Goal: Transaction & Acquisition: Purchase product/service

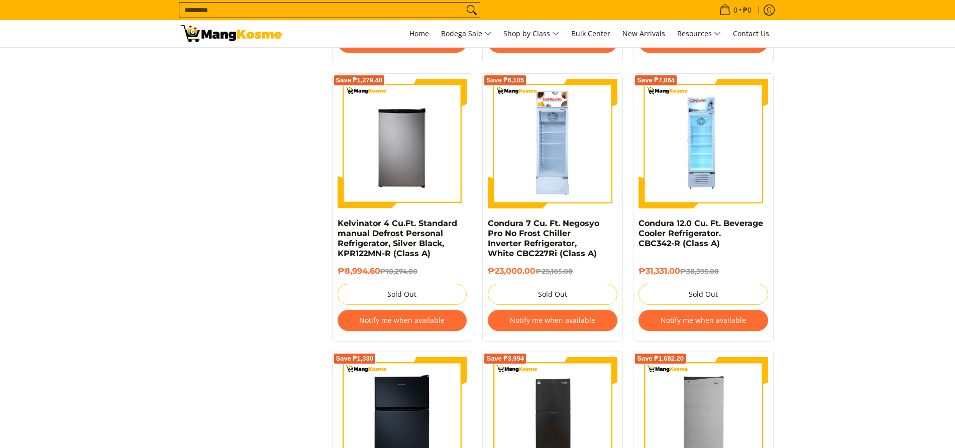
scroll to position [1256, 0]
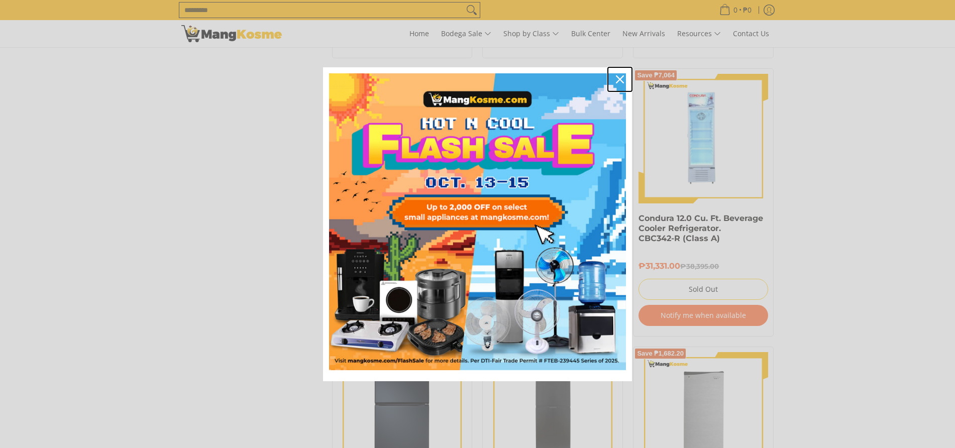
click at [623, 82] on icon "close icon" at bounding box center [620, 79] width 8 height 8
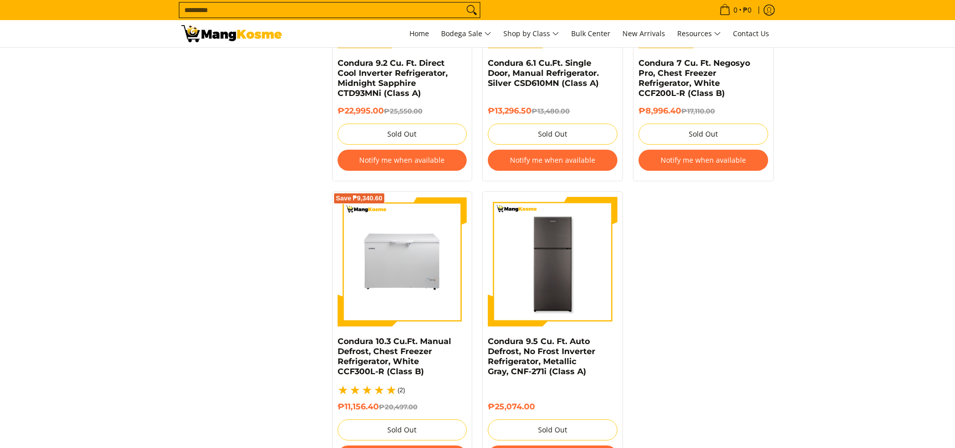
scroll to position [2110, 0]
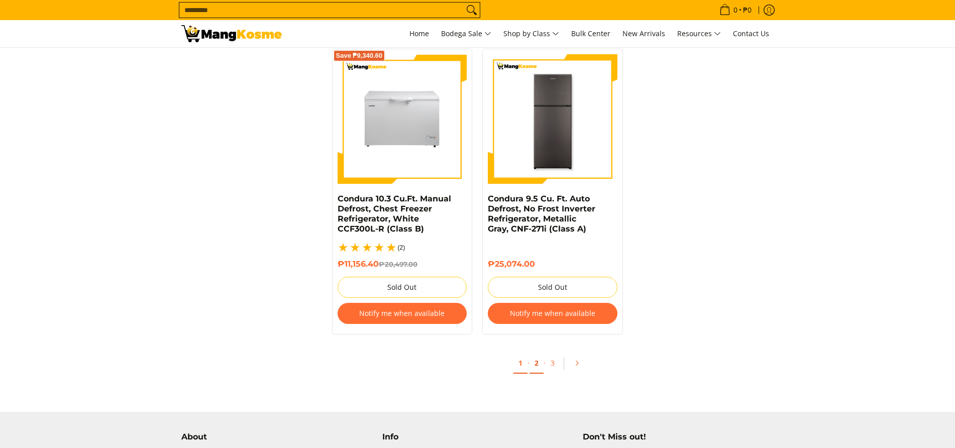
click at [536, 353] on link "2" at bounding box center [537, 363] width 14 height 21
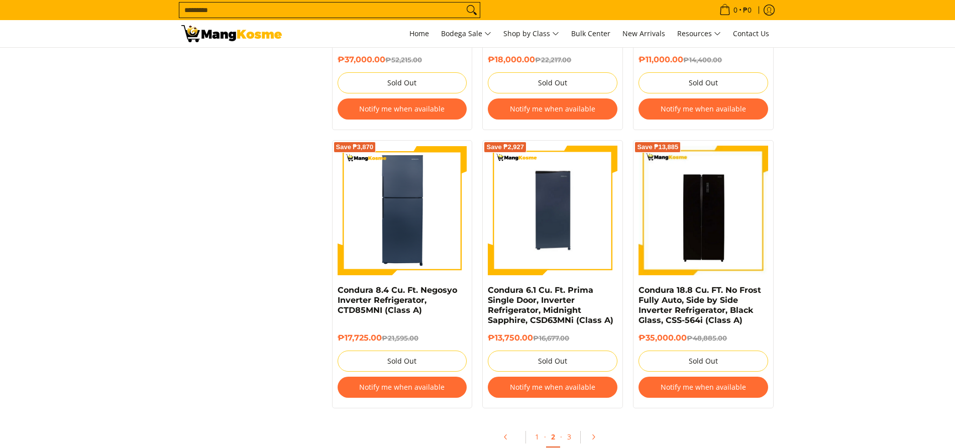
scroll to position [2060, 0]
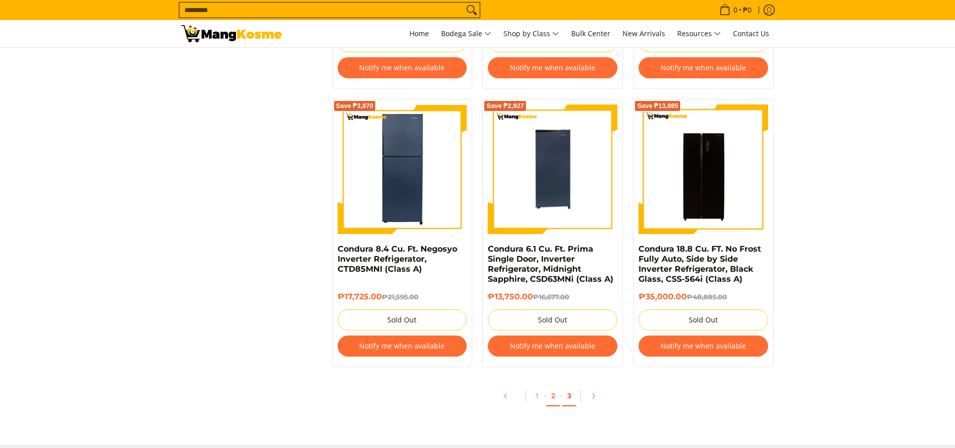
click at [569, 397] on link "3" at bounding box center [569, 396] width 14 height 21
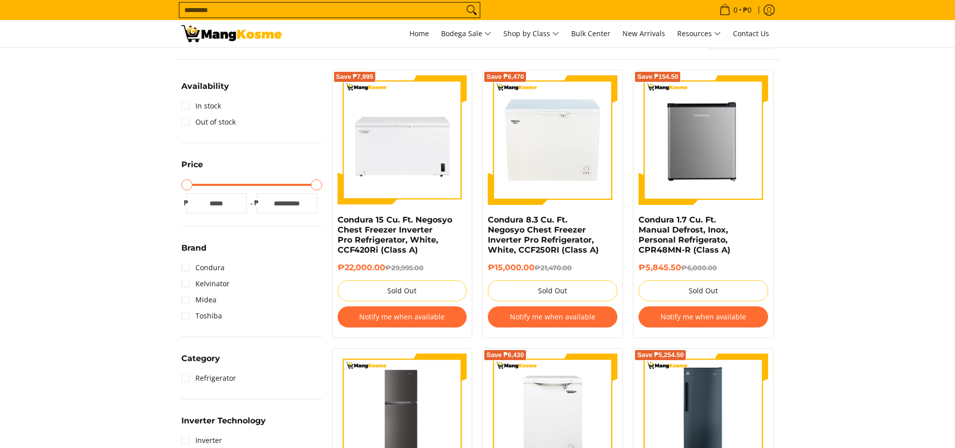
scroll to position [151, 0]
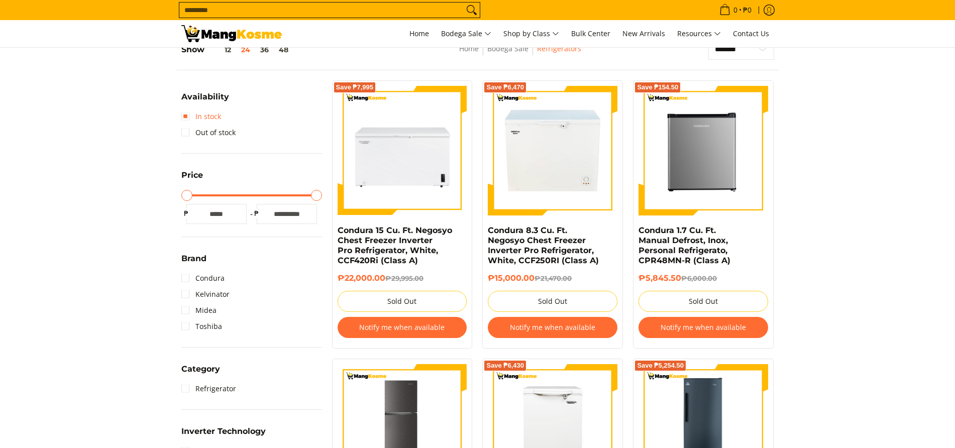
click at [189, 118] on link "In stock" at bounding box center [201, 117] width 40 height 16
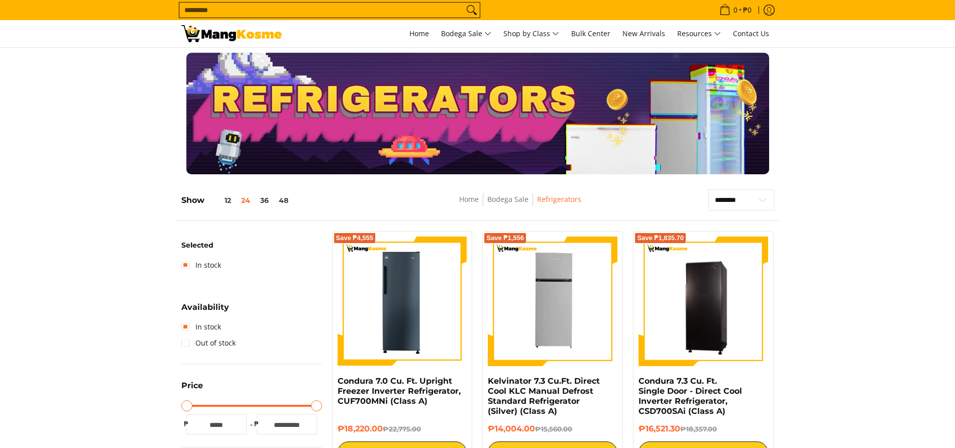
drag, startPoint x: 947, startPoint y: 139, endPoint x: 899, endPoint y: 119, distance: 52.0
click at [946, 138] on div at bounding box center [477, 114] width 955 height 122
